Goal: Communication & Community: Answer question/provide support

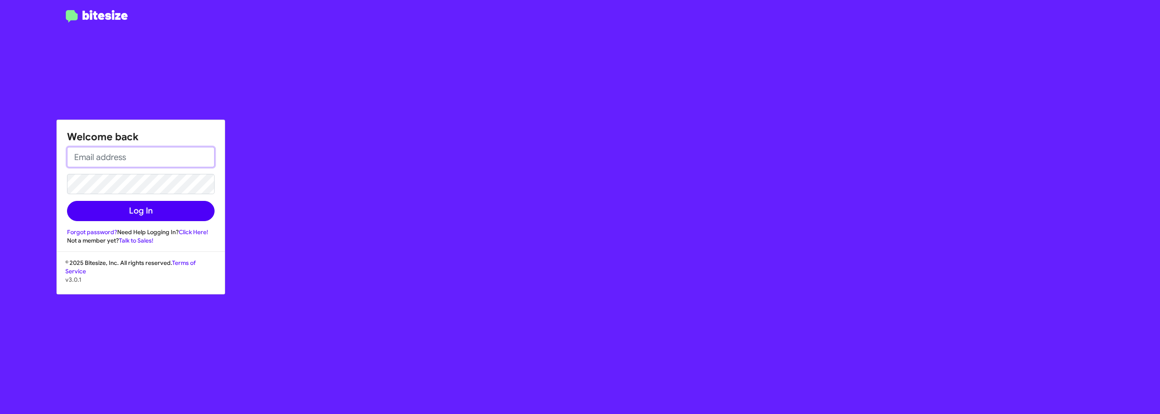
type input "[EMAIL_ADDRESS][DOMAIN_NAME]"
drag, startPoint x: 94, startPoint y: 213, endPoint x: 64, endPoint y: 230, distance: 35.1
click at [94, 214] on button "Log In" at bounding box center [141, 211] width 148 height 20
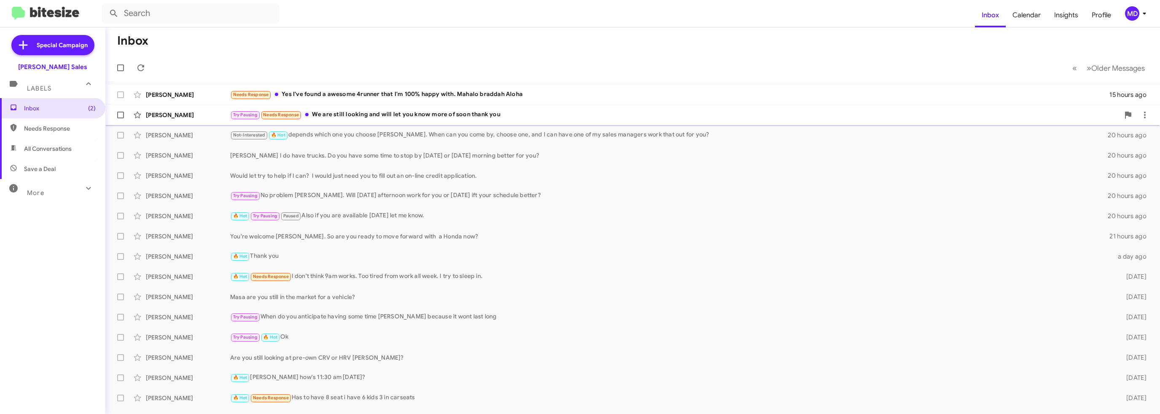
click at [366, 117] on div "Try Pausing Needs Response We are still looking and will let you know more of s…" at bounding box center [674, 115] width 889 height 10
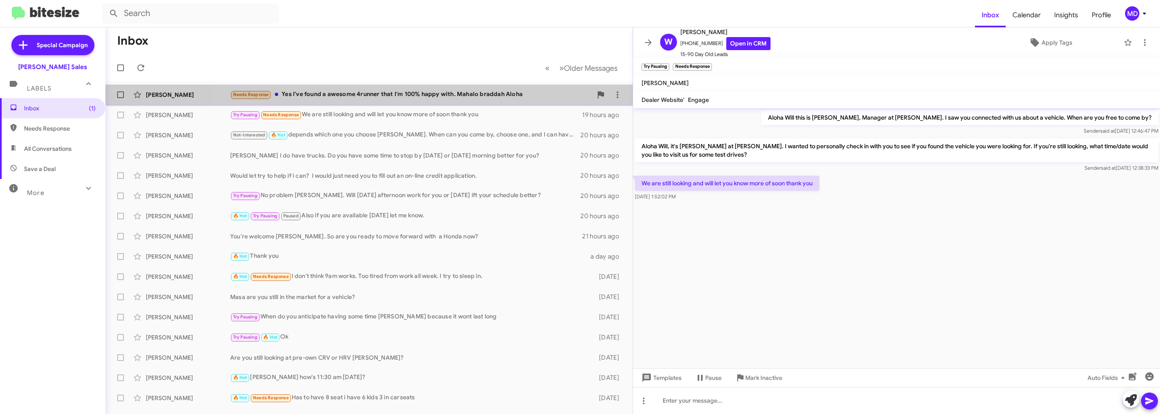
click at [453, 94] on div "Needs Response Yes I've found a awesome 4runner that I'm 100% happy with. Mahal…" at bounding box center [411, 95] width 362 height 10
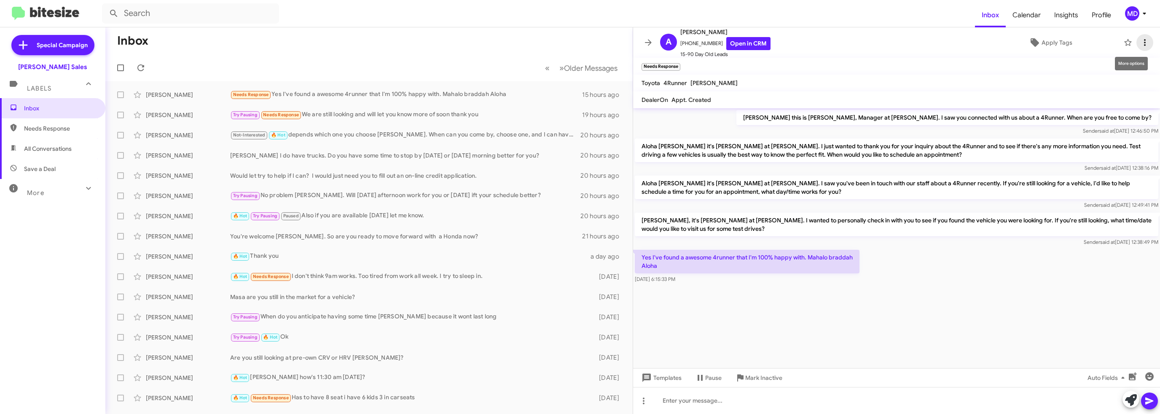
click at [1144, 45] on icon at bounding box center [1145, 42] width 2 height 7
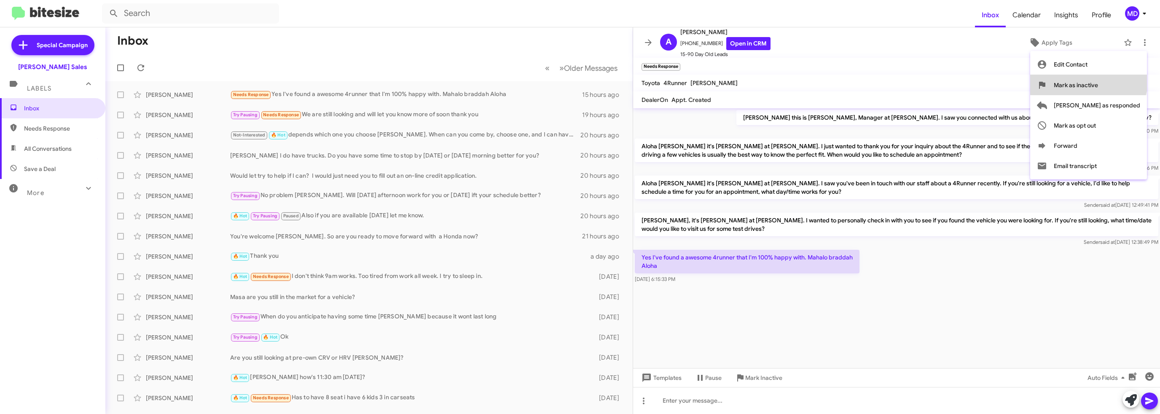
click at [1098, 79] on span "Mark as inactive" at bounding box center [1076, 85] width 44 height 20
